Goal: Information Seeking & Learning: Learn about a topic

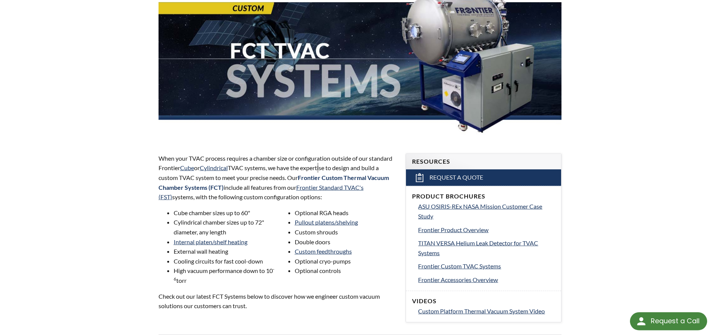
scroll to position [424, 0]
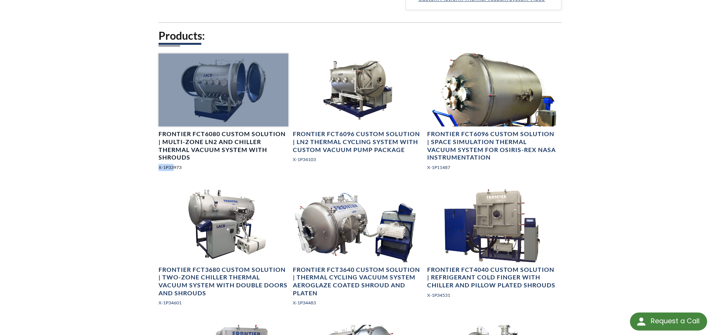
click at [241, 74] on div at bounding box center [223, 89] width 130 height 73
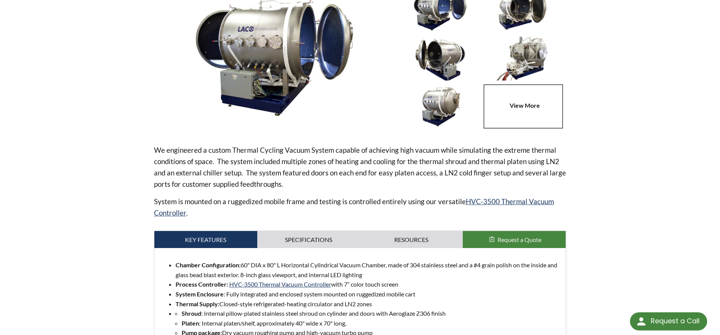
scroll to position [39, 0]
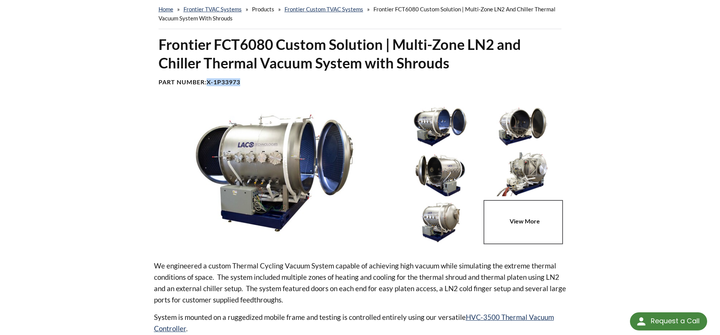
drag, startPoint x: 244, startPoint y: 83, endPoint x: 210, endPoint y: 83, distance: 34.0
click at [210, 83] on h4 "Part Number: X-1P33973" at bounding box center [359, 82] width 403 height 8
copy b "X-1P33973"
click at [239, 79] on b "X-1P33973" at bounding box center [223, 81] width 34 height 7
drag, startPoint x: 244, startPoint y: 84, endPoint x: 216, endPoint y: 85, distance: 27.2
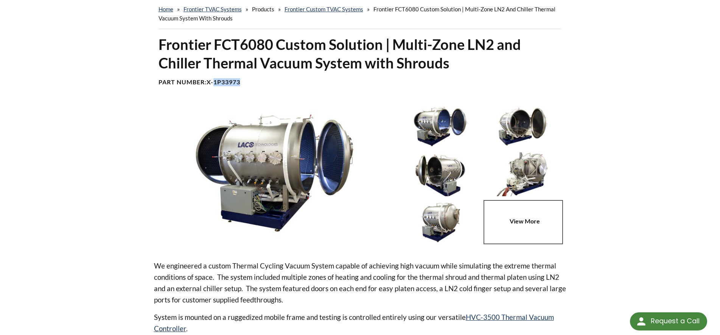
click at [216, 85] on h4 "Part Number: X-1P33973" at bounding box center [359, 82] width 403 height 8
copy b "1P33973"
click at [505, 217] on link at bounding box center [524, 222] width 82 height 44
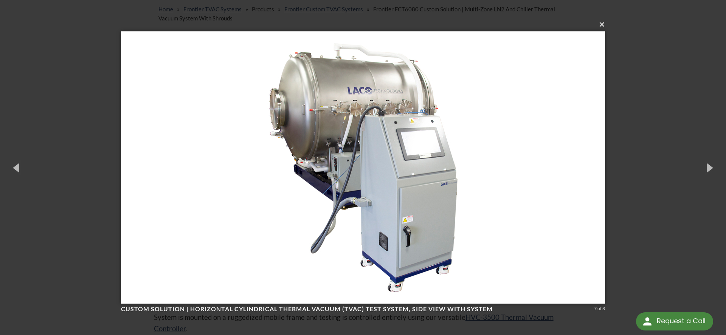
click at [602, 23] on button "×" at bounding box center [365, 24] width 484 height 17
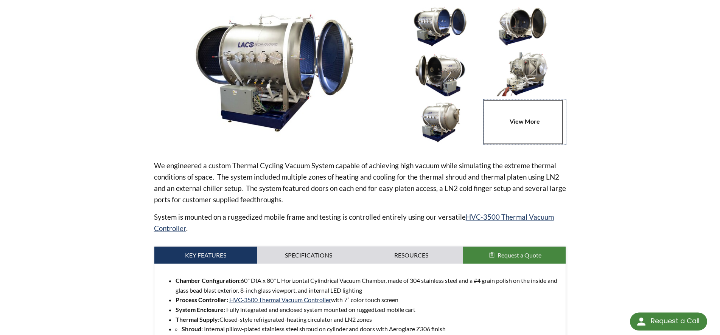
scroll to position [116, 0]
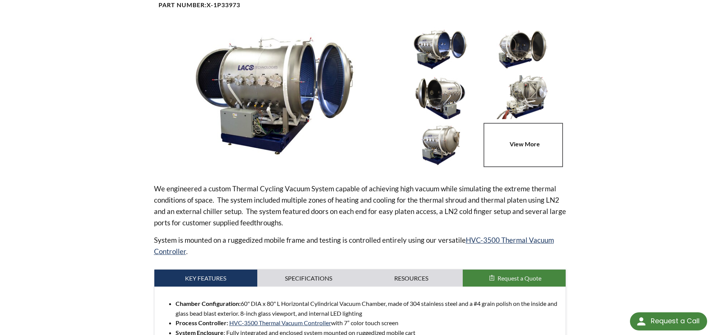
click at [457, 51] on img at bounding box center [440, 49] width 79 height 44
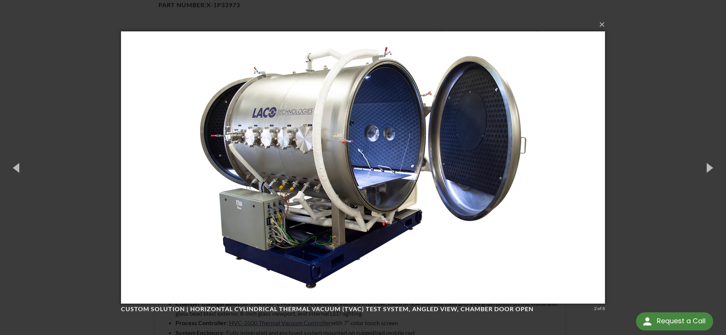
click at [648, 62] on div "× Custom Solution | Horizontal Cylindrical Thermal Vacuum (TVAC) Test System, a…" at bounding box center [363, 167] width 726 height 335
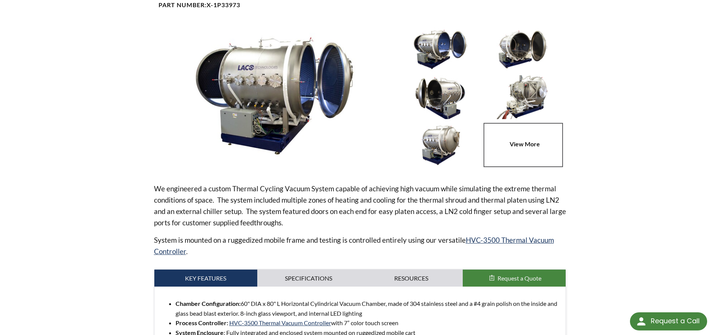
click at [443, 96] on img at bounding box center [440, 97] width 79 height 44
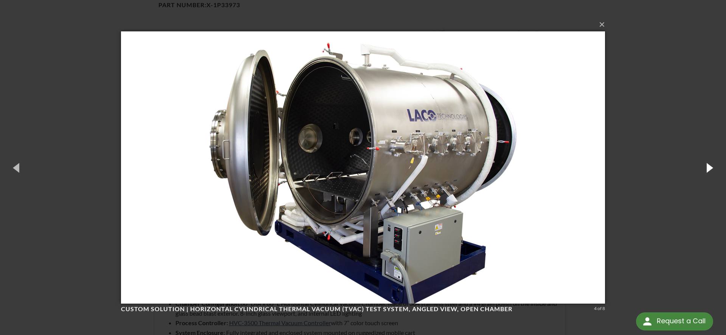
click at [699, 168] on button "button" at bounding box center [709, 168] width 34 height 42
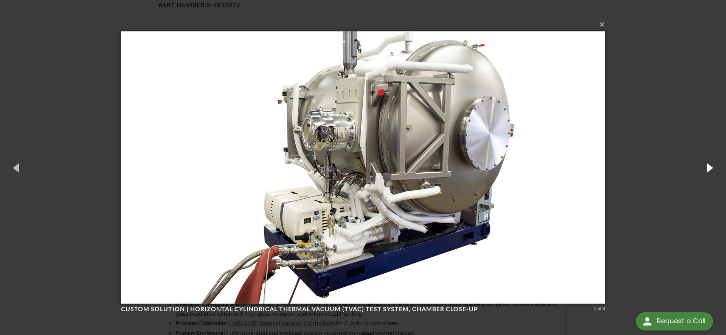
click at [699, 168] on button "button" at bounding box center [709, 168] width 34 height 42
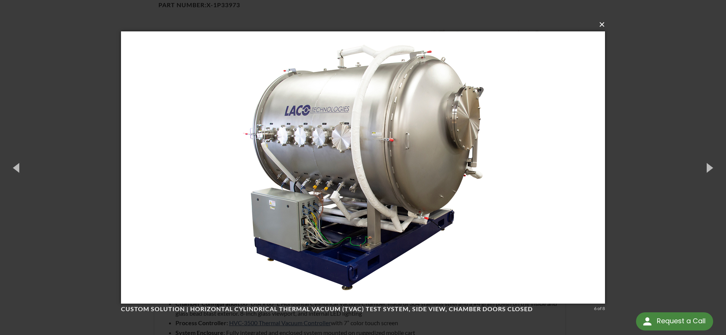
click at [603, 26] on button "×" at bounding box center [365, 24] width 484 height 17
